Goal: Task Accomplishment & Management: Complete application form

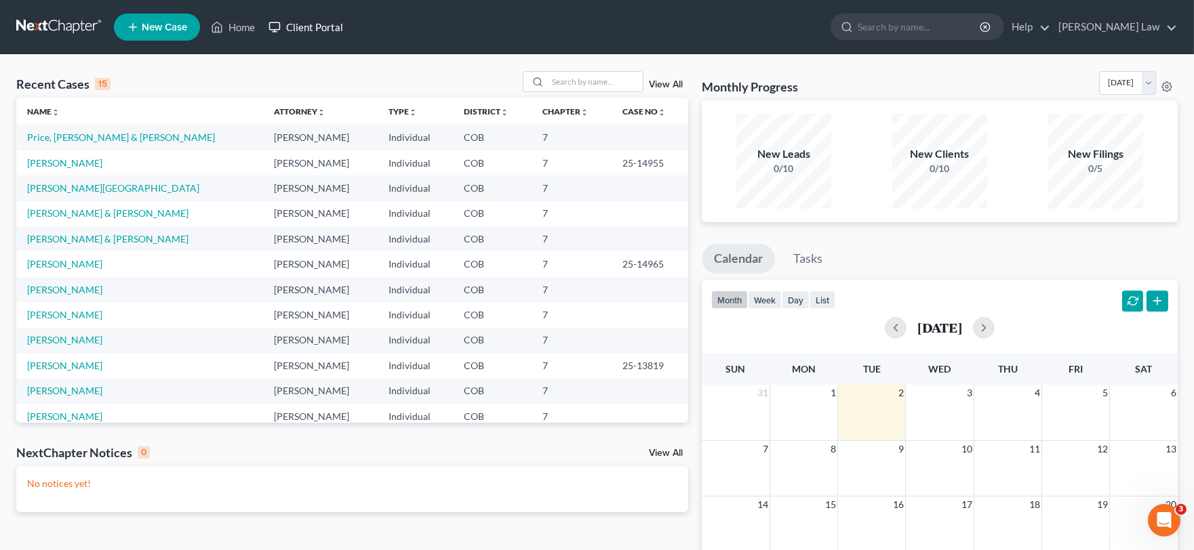
click at [321, 26] on link "Client Portal" at bounding box center [306, 27] width 88 height 24
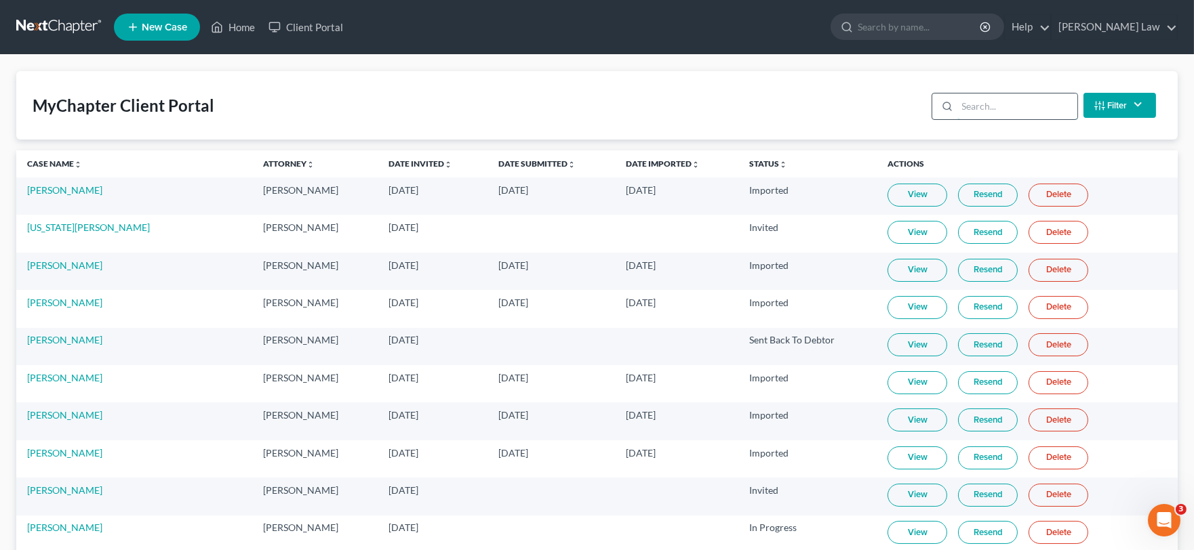
click at [1046, 111] on input "search" at bounding box center [1017, 107] width 120 height 26
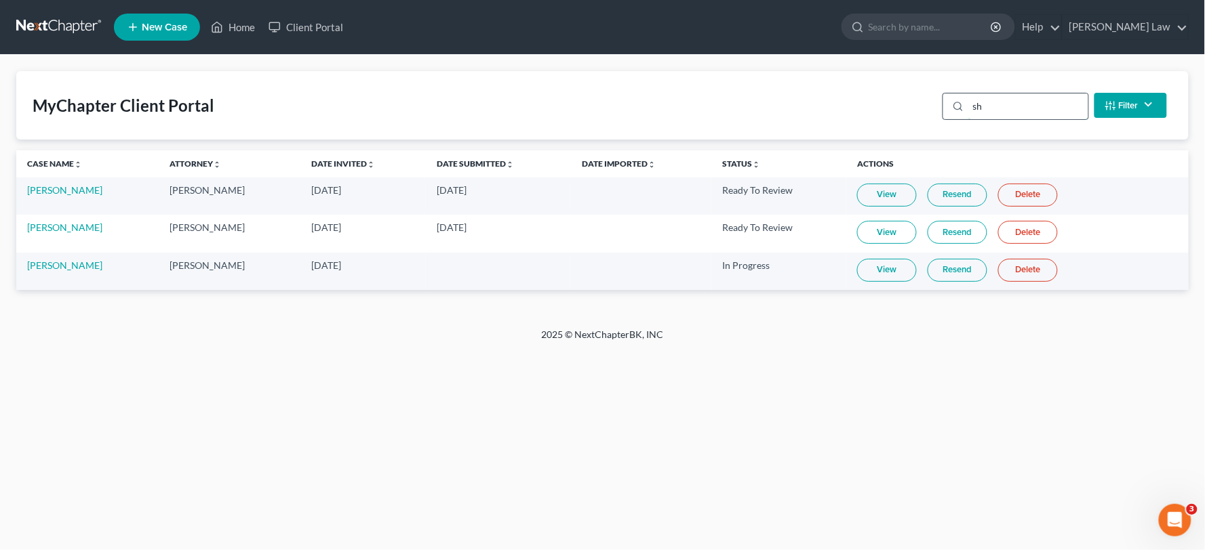
type input "s"
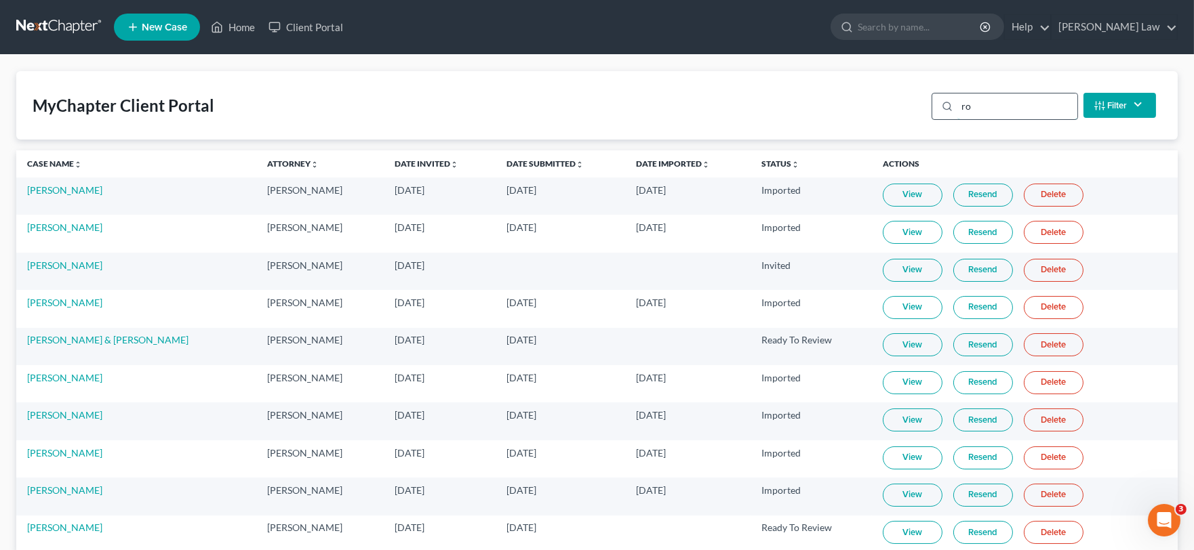
type input "r"
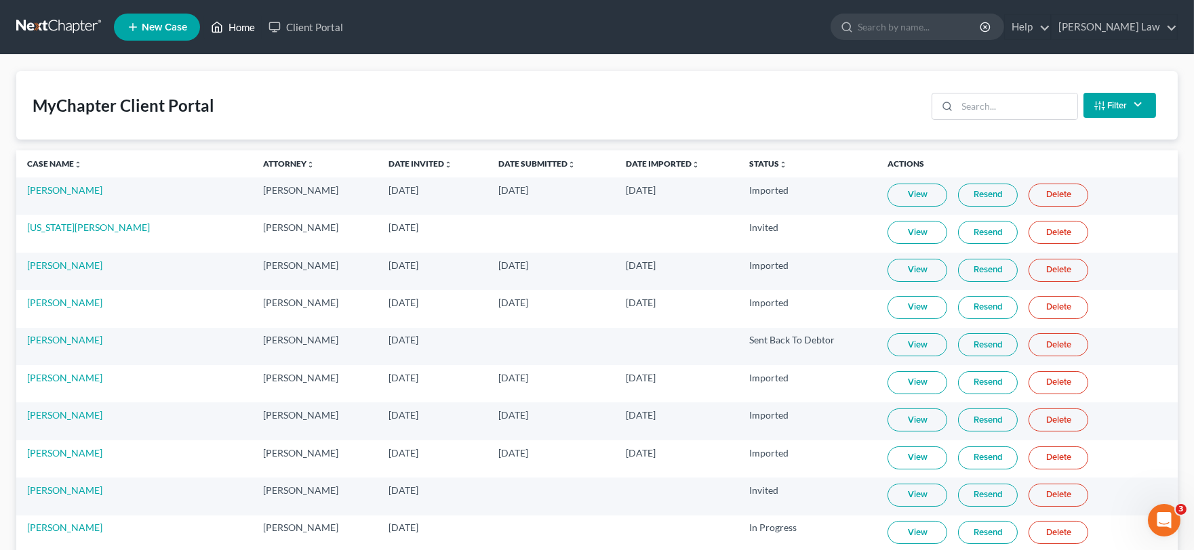
click at [228, 29] on link "Home" at bounding box center [233, 27] width 58 height 24
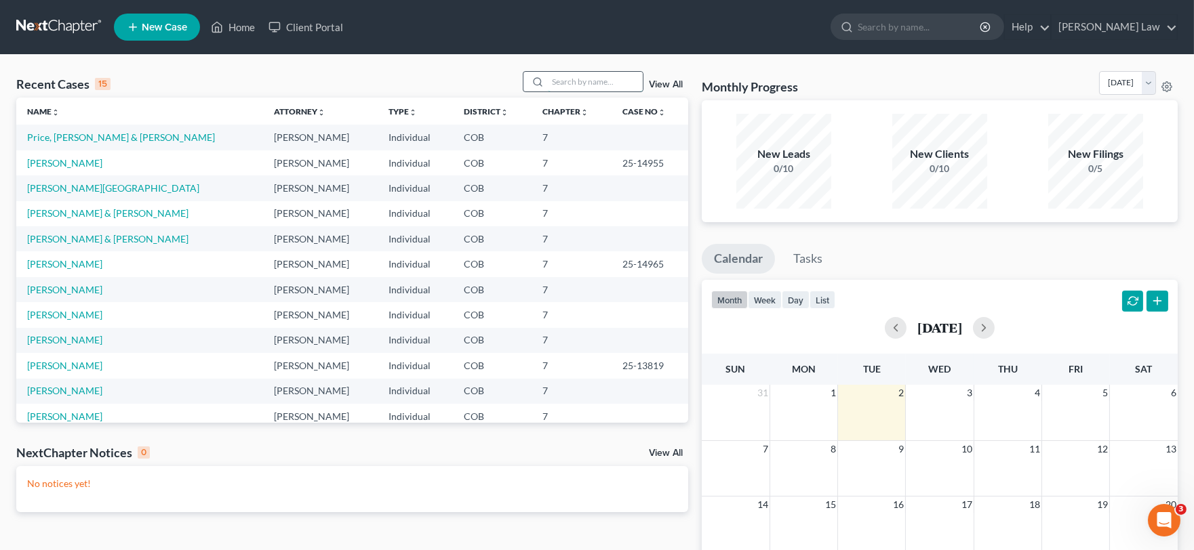
click at [567, 83] on input "search" at bounding box center [595, 82] width 95 height 20
type input "[PERSON_NAME]"
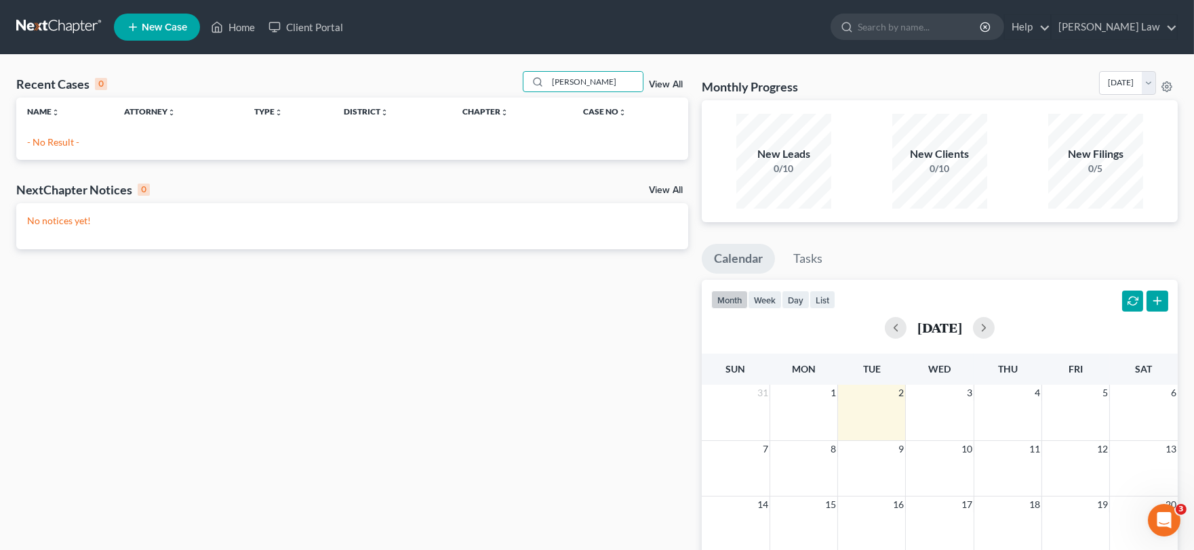
click at [186, 16] on link "New Case" at bounding box center [157, 27] width 86 height 27
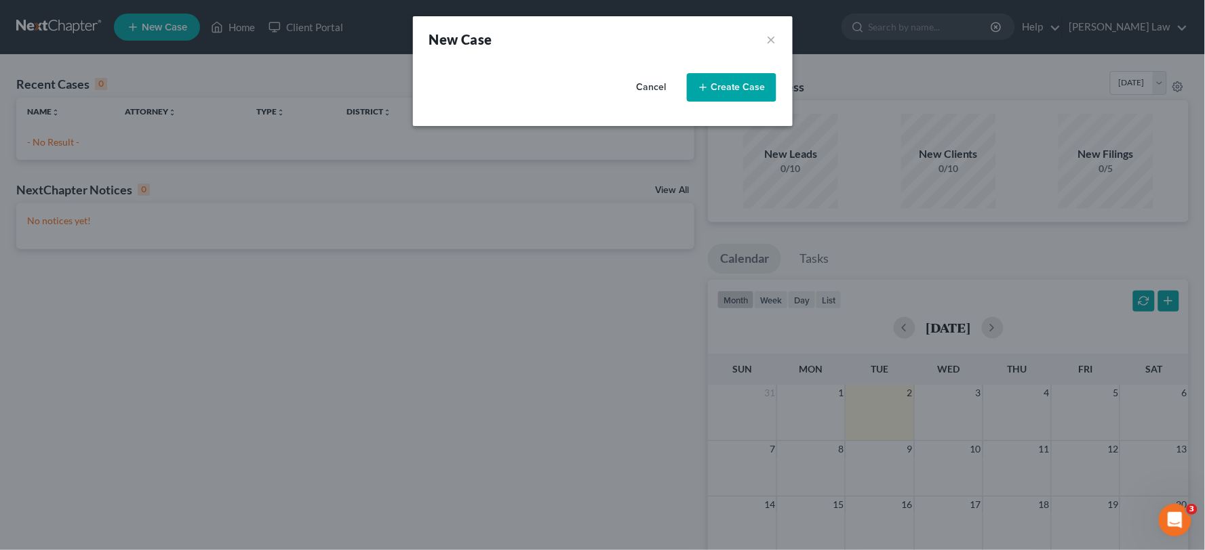
select select "11"
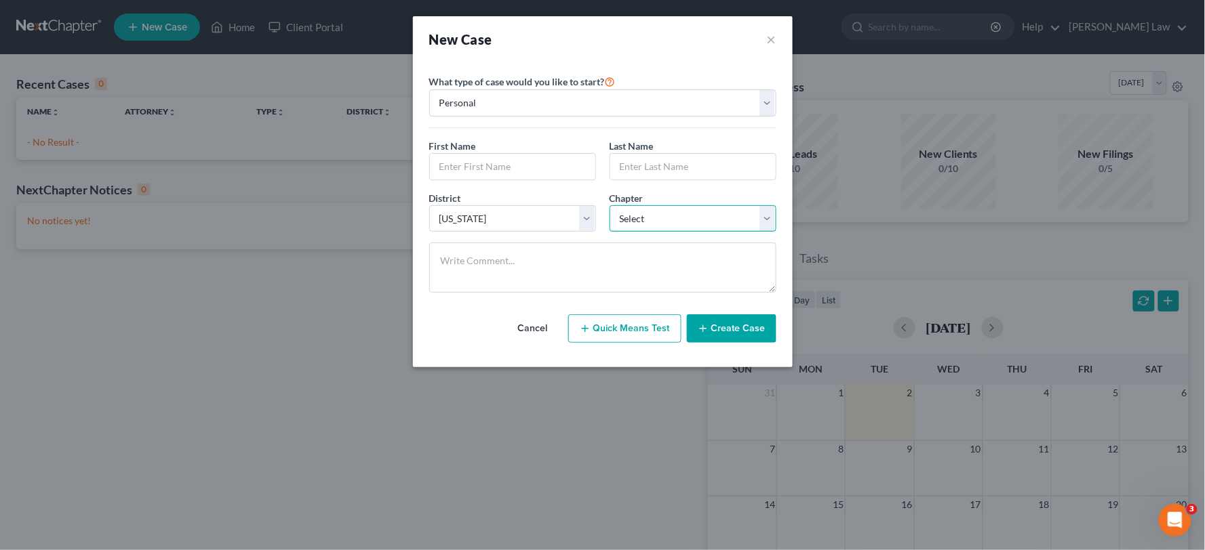
click at [628, 212] on select "Select 7 11 12 13" at bounding box center [692, 218] width 167 height 27
select select "3"
click at [609, 205] on select "Select 7 11 12 13" at bounding box center [692, 218] width 167 height 27
click at [498, 160] on input "text" at bounding box center [512, 167] width 165 height 26
type input "[PERSON_NAME]"
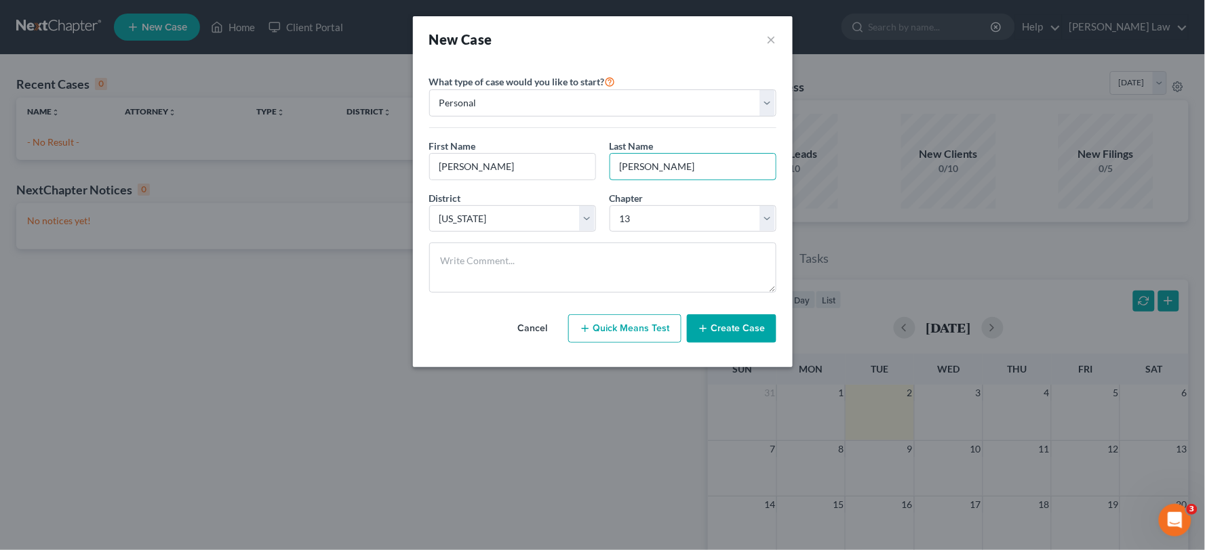
type input "[PERSON_NAME]"
click at [708, 322] on button "Create Case" at bounding box center [731, 329] width 89 height 28
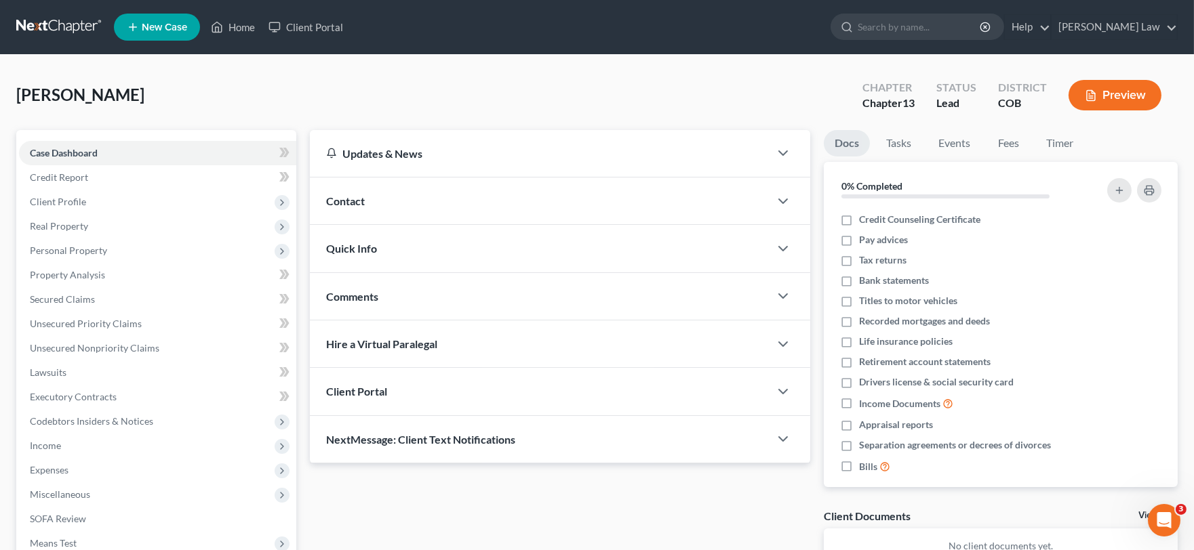
click at [358, 380] on div "Client Portal" at bounding box center [540, 391] width 460 height 47
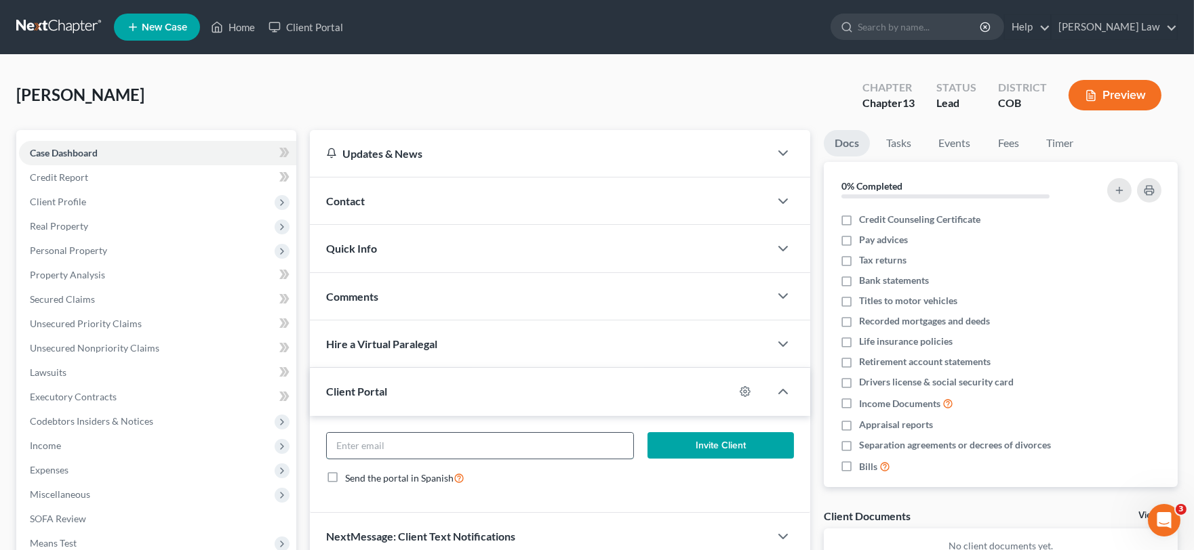
click at [441, 443] on input "email" at bounding box center [480, 446] width 306 height 26
paste input "[EMAIL_ADDRESS][DOMAIN_NAME]"
type input "[EMAIL_ADDRESS][DOMAIN_NAME]"
click at [717, 446] on button "Invite Client" at bounding box center [720, 446] width 147 height 27
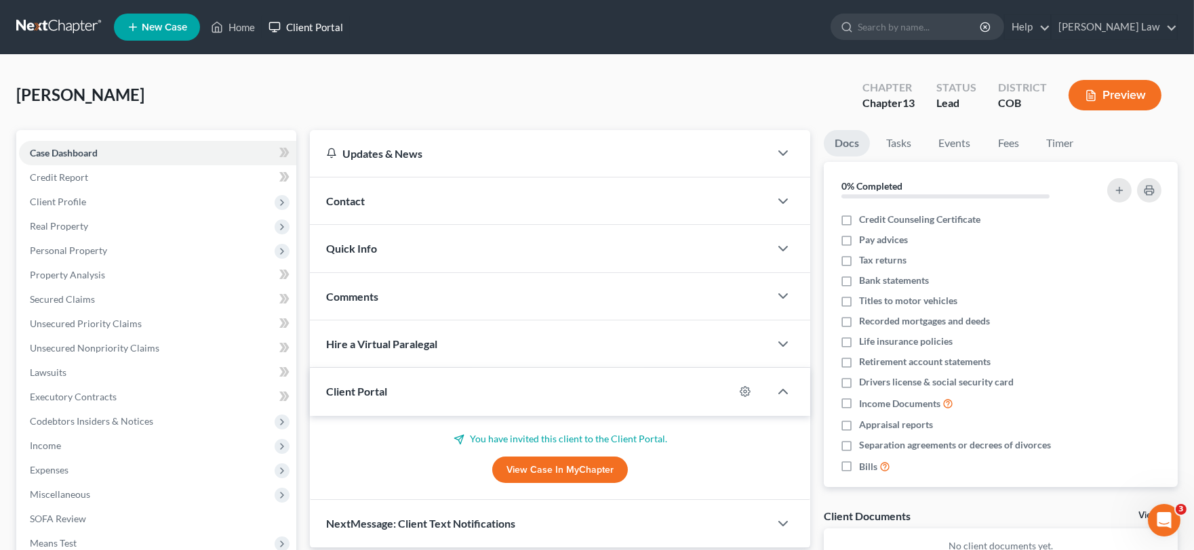
click at [323, 19] on link "Client Portal" at bounding box center [306, 27] width 88 height 24
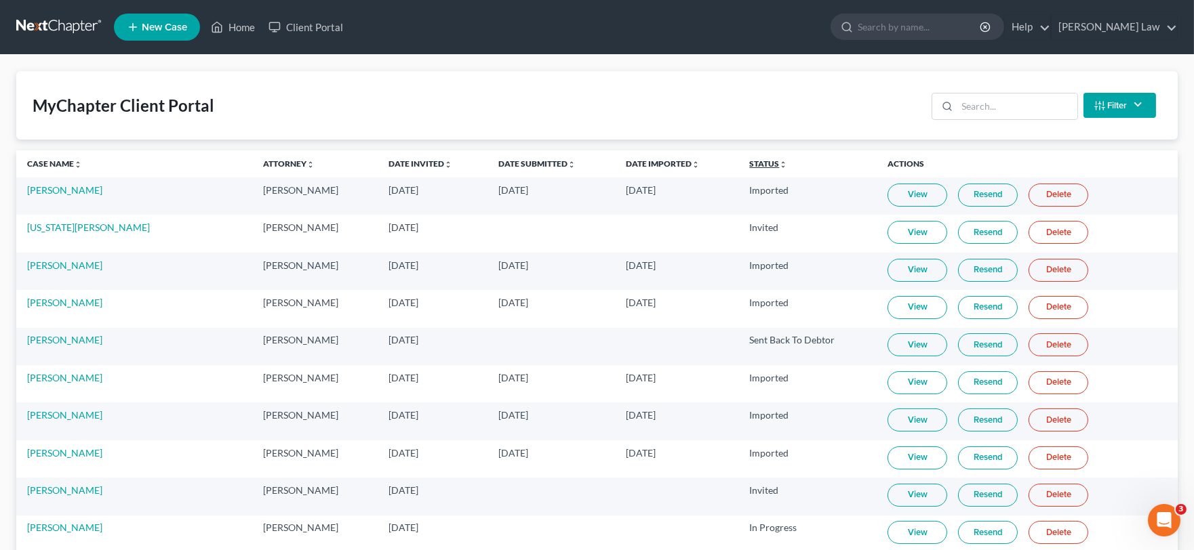
click at [757, 164] on link "Status unfold_more expand_more expand_less" at bounding box center [768, 164] width 38 height 10
click at [750, 166] on link "Status unfold_more expand_more expand_less" at bounding box center [768, 164] width 39 height 10
